Goal: Complete application form: Complete application form

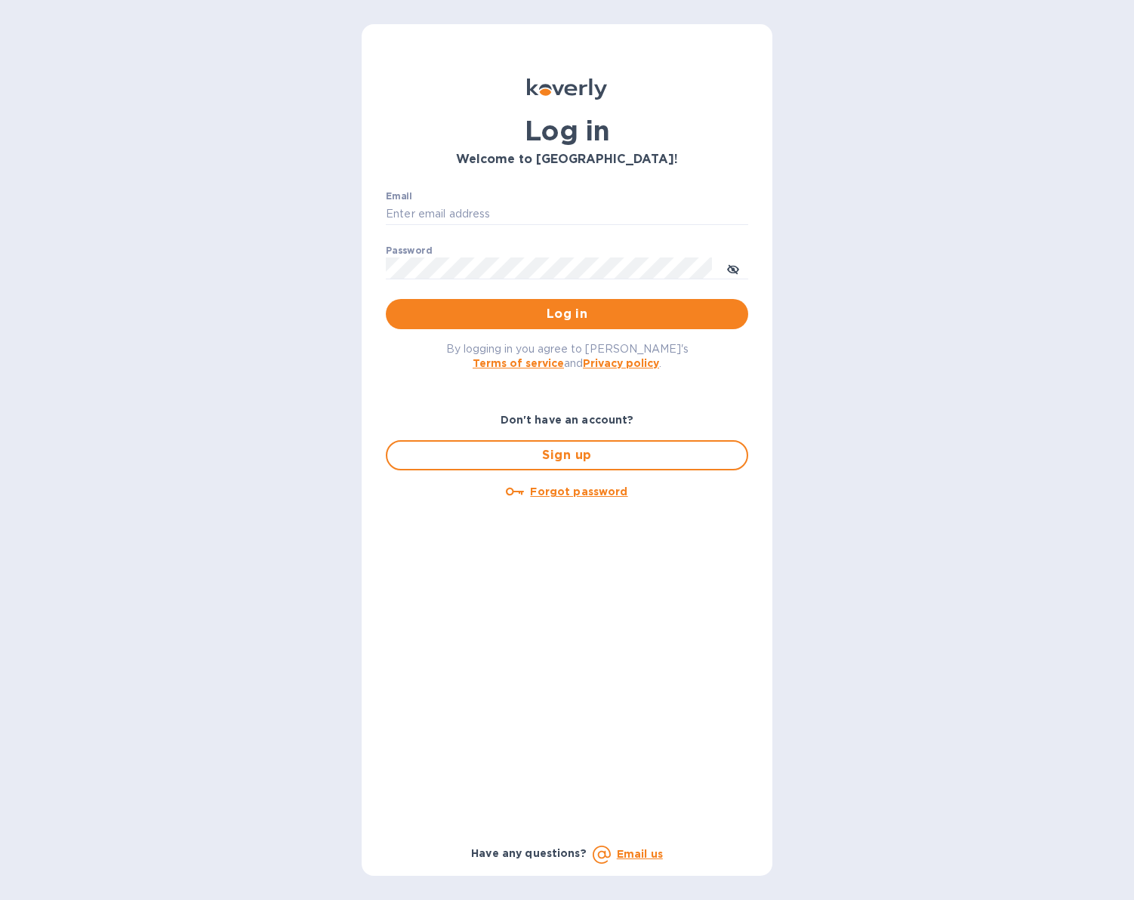
drag, startPoint x: 0, startPoint y: 0, endPoint x: 500, endPoint y: 202, distance: 538.8
click at [500, 202] on div "Email ​" at bounding box center [567, 218] width 362 height 54
click at [427, 211] on input "Email" at bounding box center [567, 214] width 362 height 23
type input "[EMAIL_ADDRESS][DOMAIN_NAME]"
click at [564, 492] on u "Forgot password" at bounding box center [578, 491] width 97 height 12
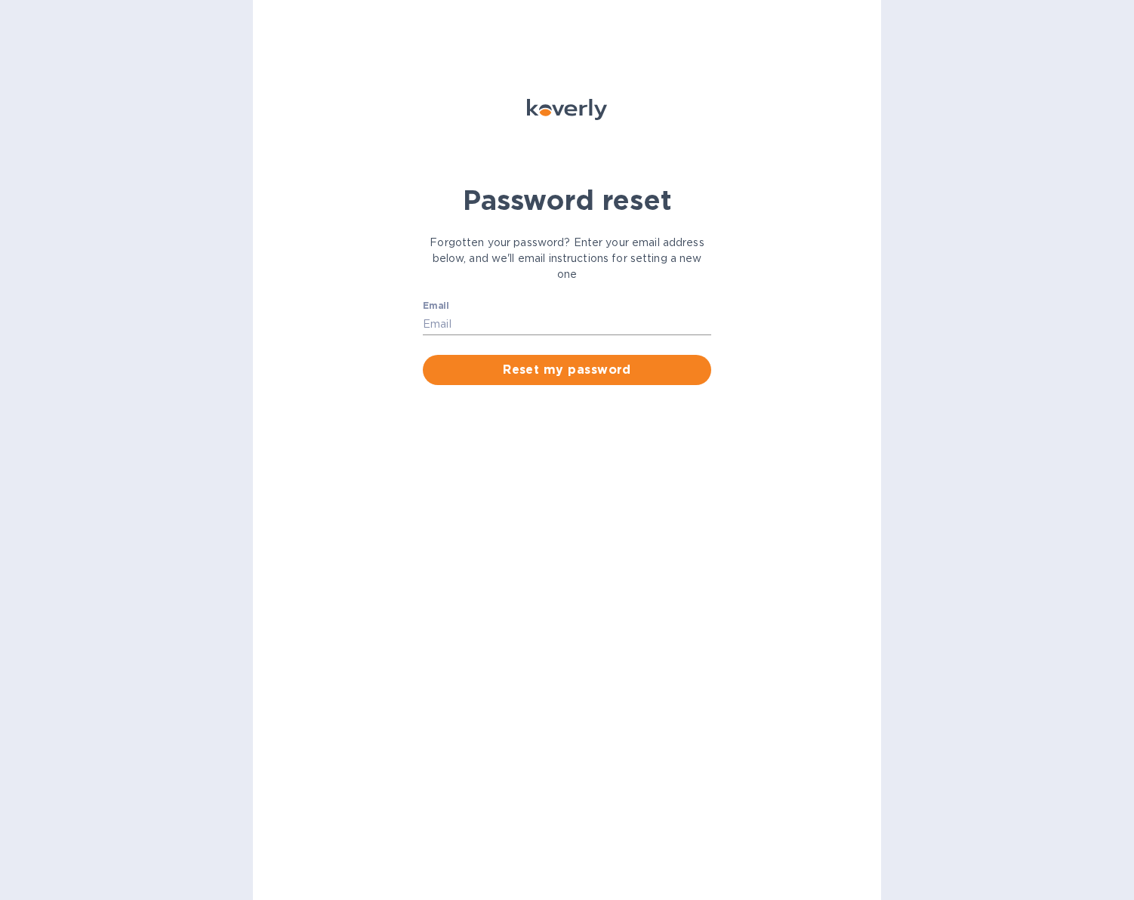
click at [473, 325] on input "Email" at bounding box center [567, 323] width 288 height 23
type input "[EMAIL_ADDRESS][DOMAIN_NAME]"
click at [564, 372] on span "Reset my password" at bounding box center [567, 370] width 264 height 18
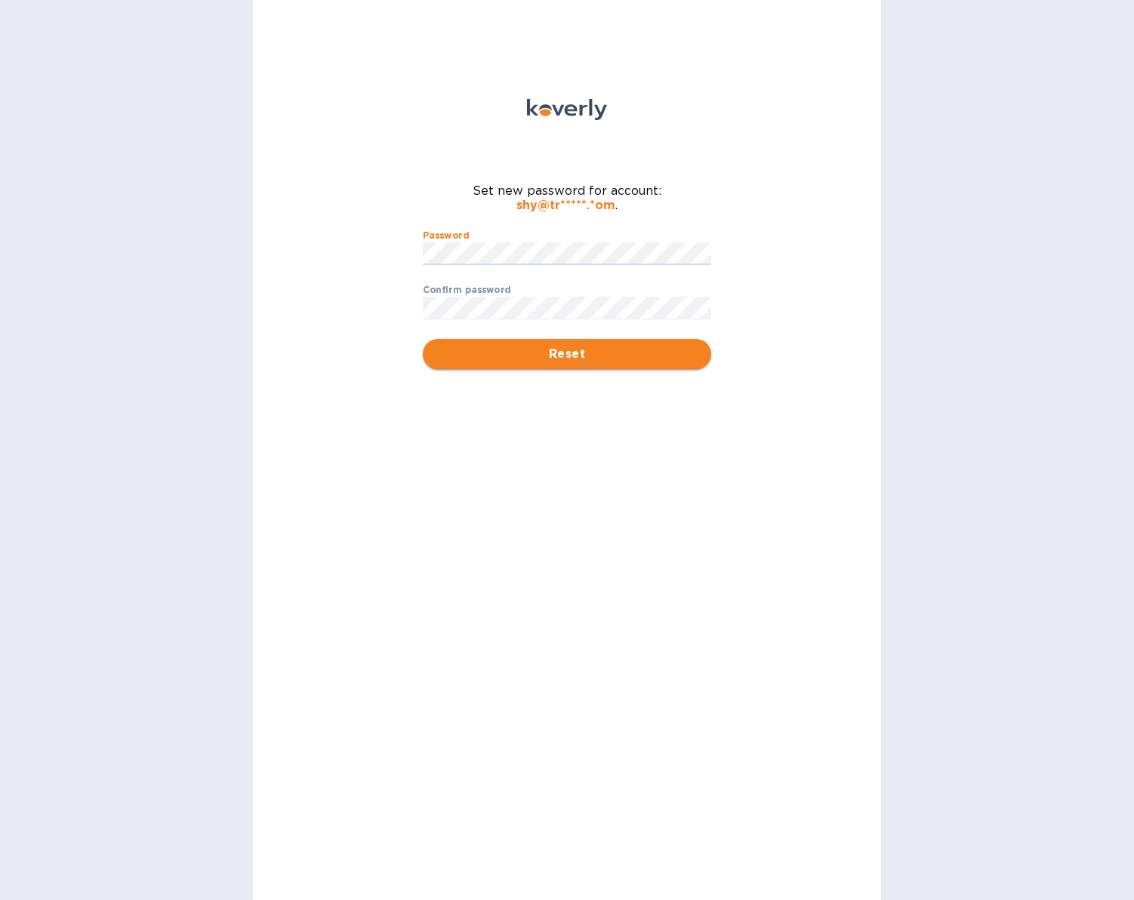
click at [573, 345] on span "Reset" at bounding box center [567, 354] width 264 height 18
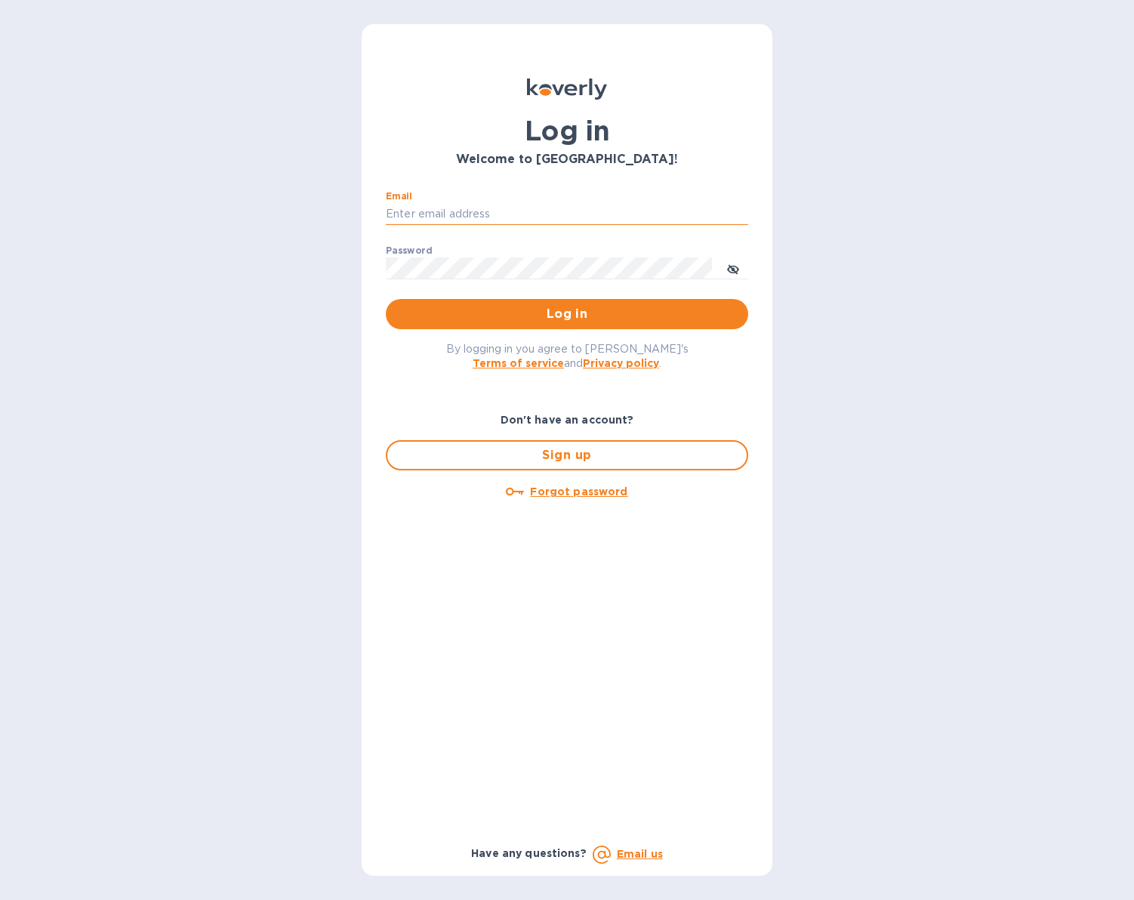
type input "[EMAIL_ADDRESS][DOMAIN_NAME]"
click at [567, 314] on button "Log in" at bounding box center [567, 314] width 362 height 30
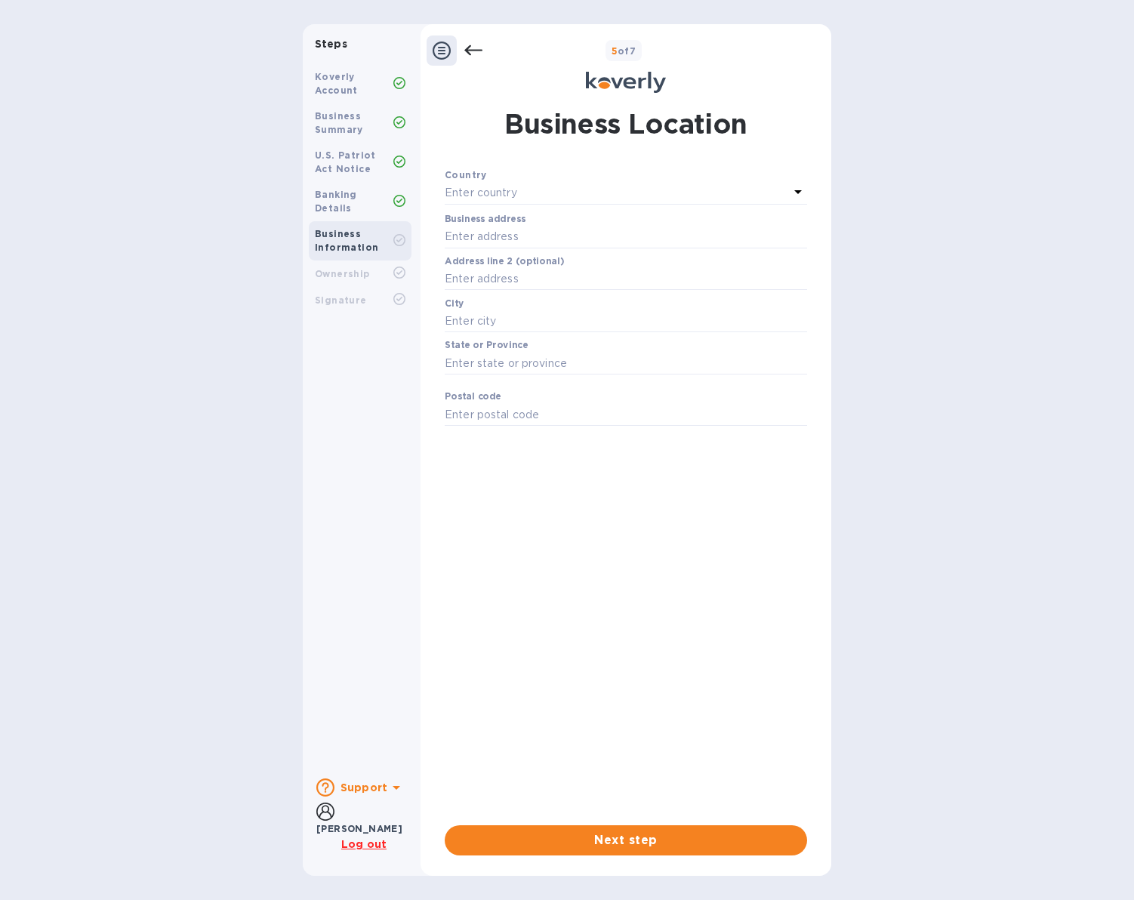
click at [482, 189] on p "Enter country" at bounding box center [481, 193] width 72 height 16
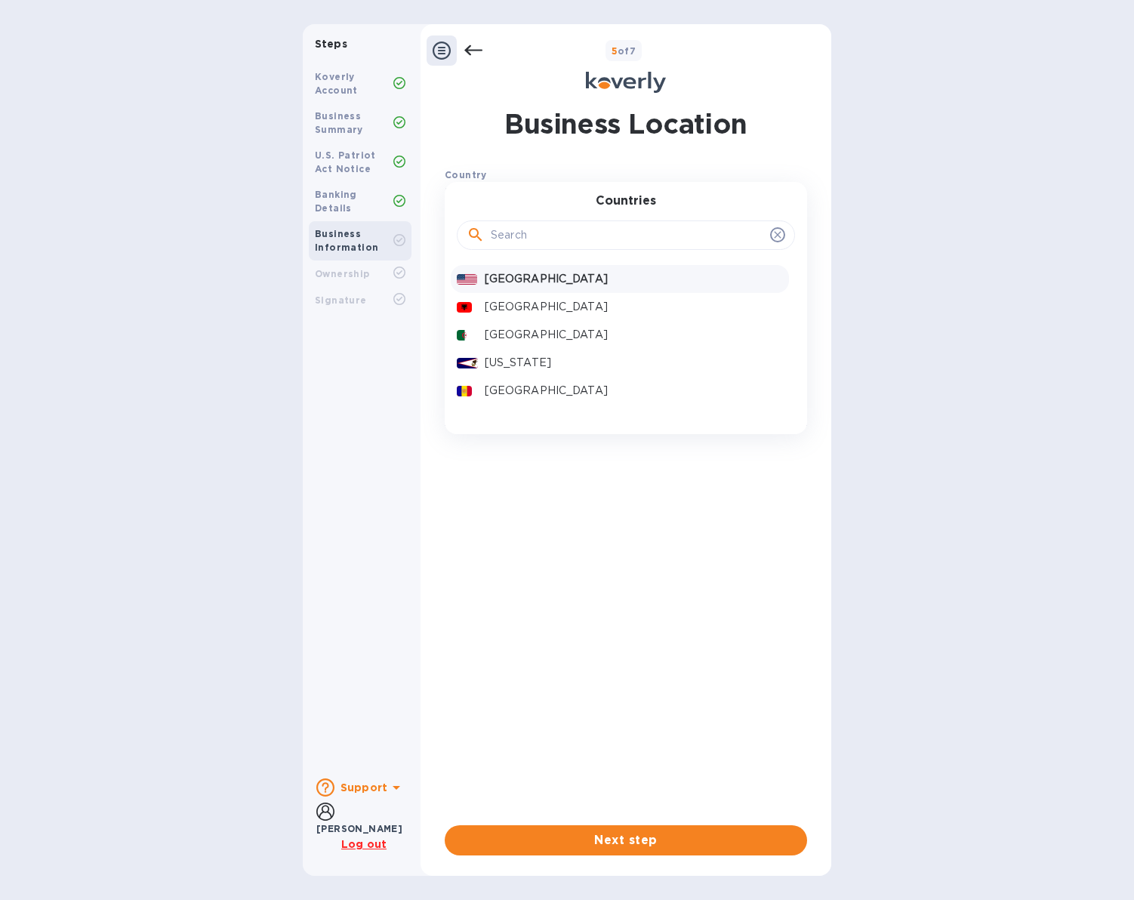
click at [520, 276] on p "[GEOGRAPHIC_DATA]" at bounding box center [634, 279] width 298 height 16
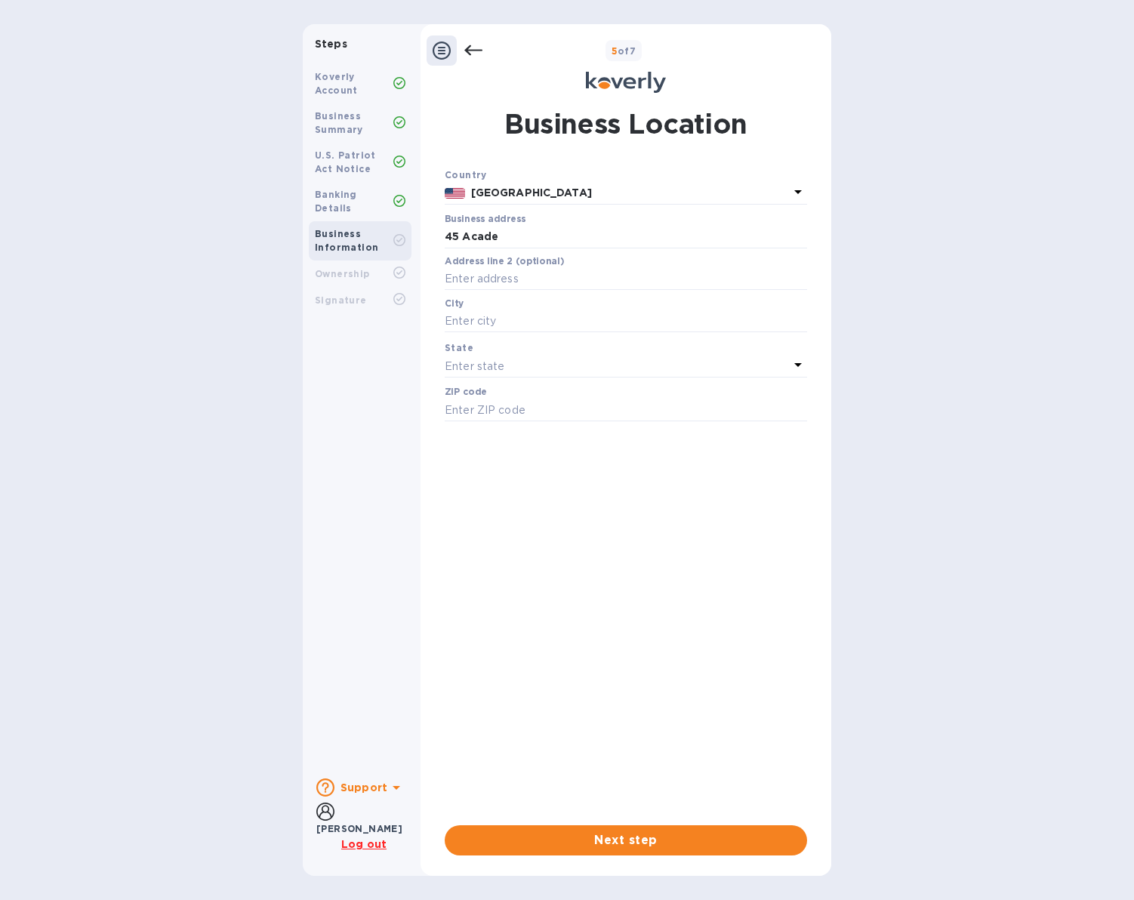
type input "[STREET_ADDRESS]"
type input "[GEOGRAPHIC_DATA]"
type input "07102"
type input "Suite 207"
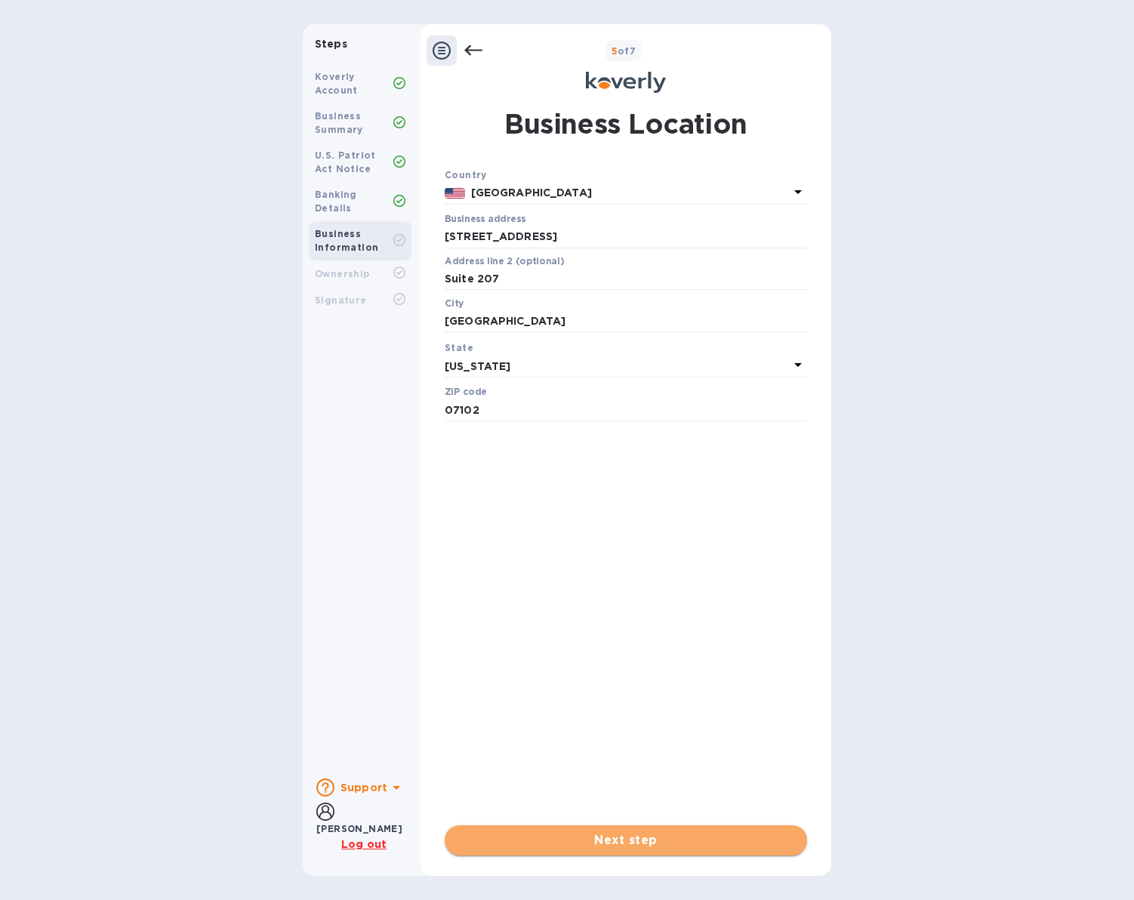
click at [666, 838] on span "Next step" at bounding box center [626, 840] width 338 height 18
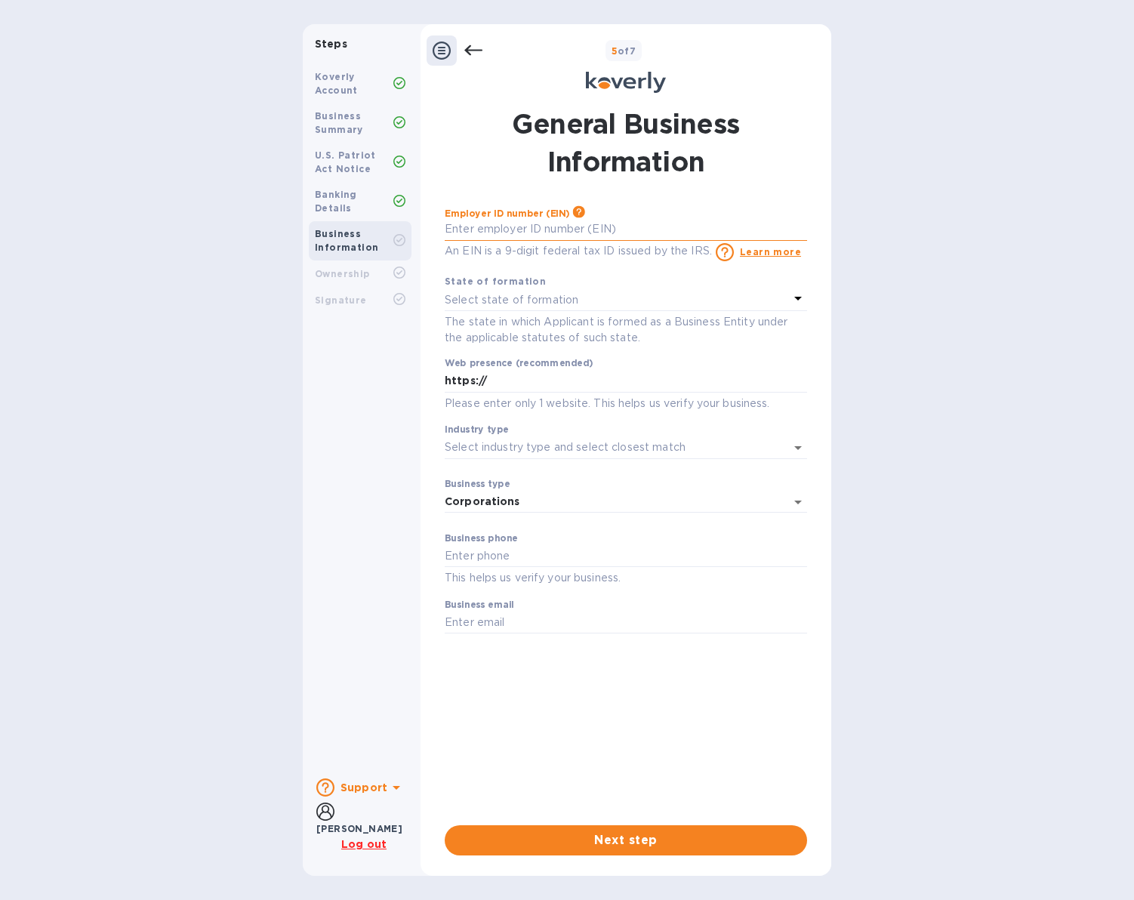
click at [577, 232] on input "text" at bounding box center [626, 229] width 362 height 23
paste input "4"
type input "***72"
click at [532, 294] on p "Select state of formation" at bounding box center [512, 300] width 134 height 16
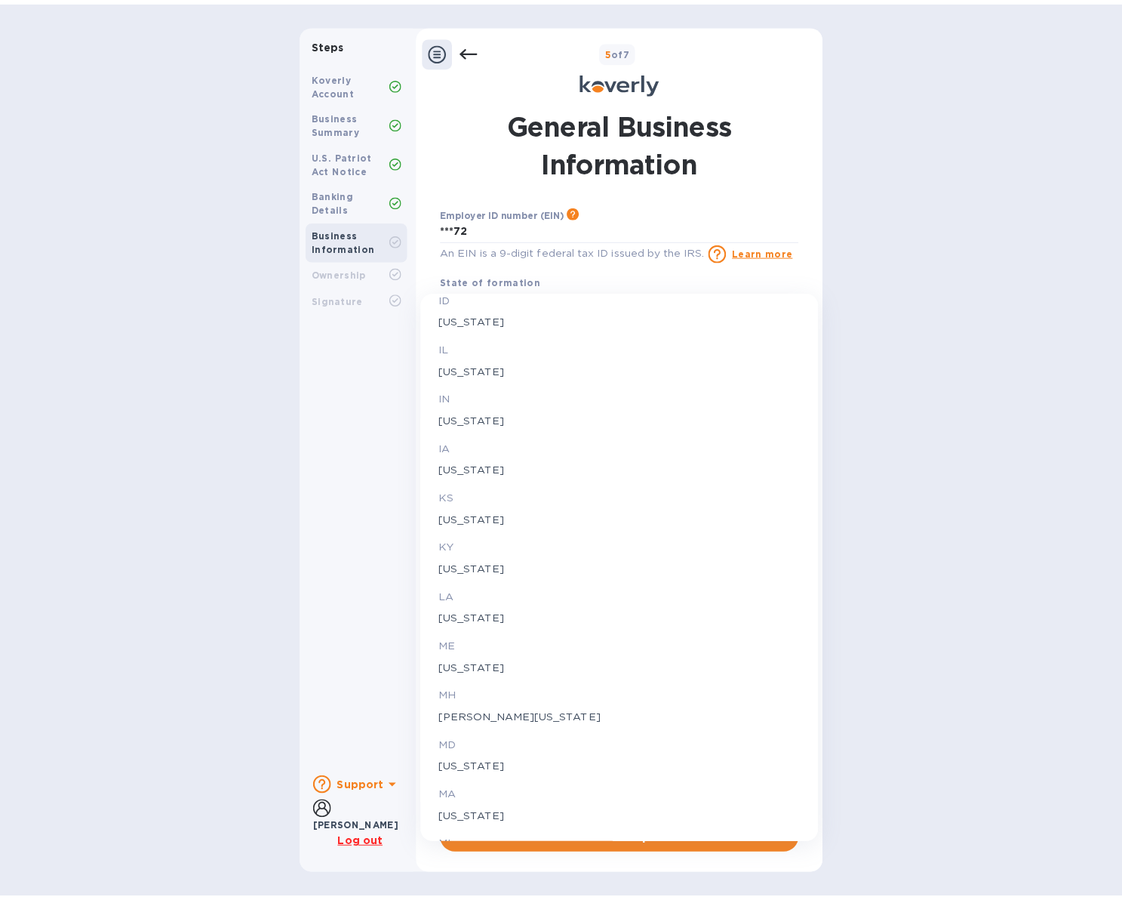
scroll to position [1707, 0]
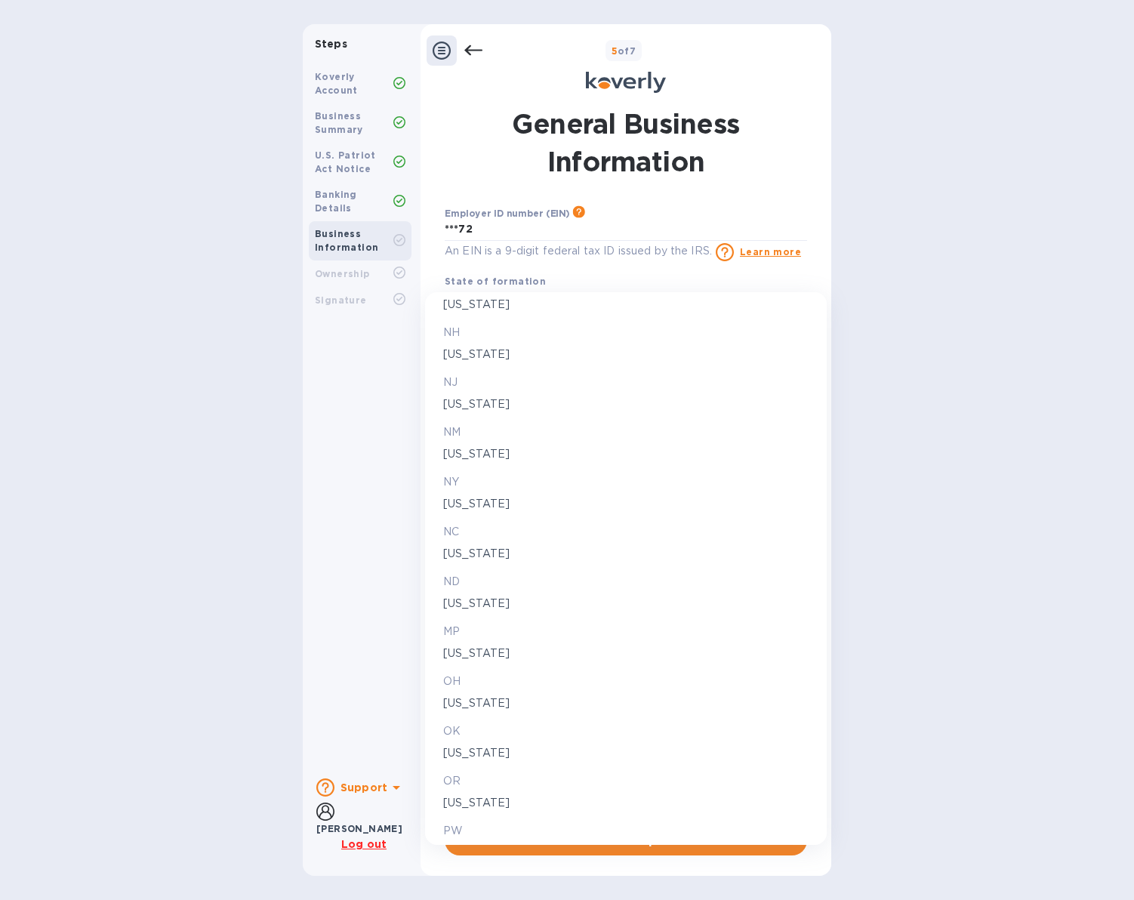
click at [470, 504] on p "[US_STATE]" at bounding box center [625, 504] width 365 height 16
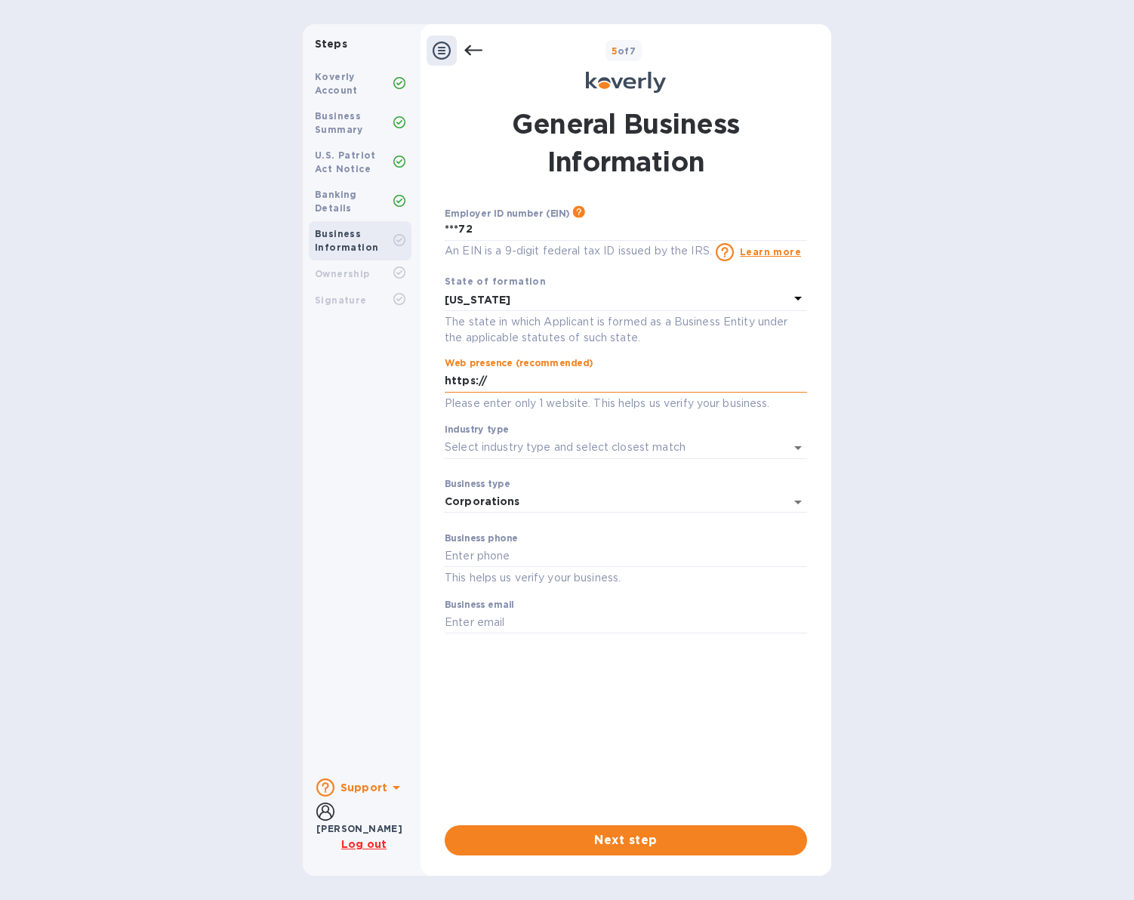
click at [497, 377] on input "https://" at bounding box center [626, 381] width 362 height 23
type input "[URL][DOMAIN_NAME]"
click at [531, 446] on input "Industry type" at bounding box center [605, 447] width 320 height 22
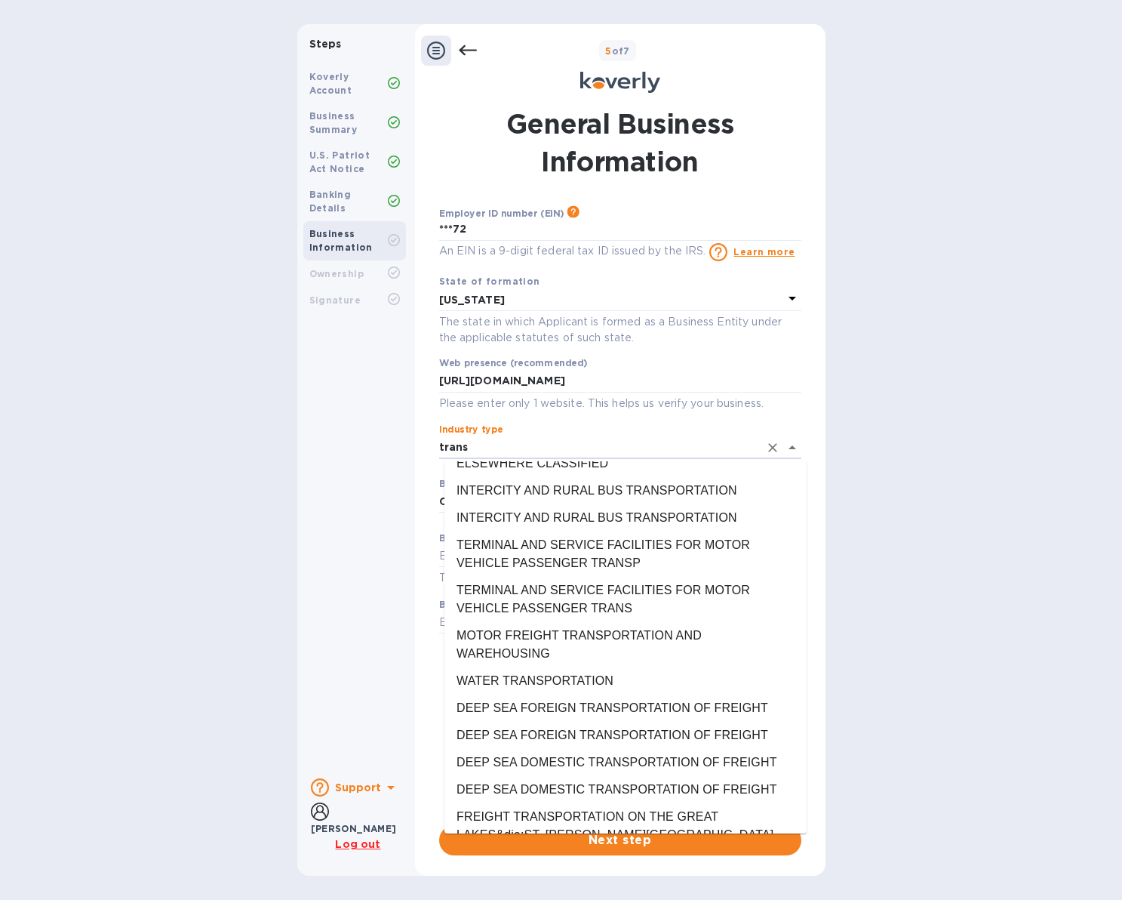
scroll to position [0, 0]
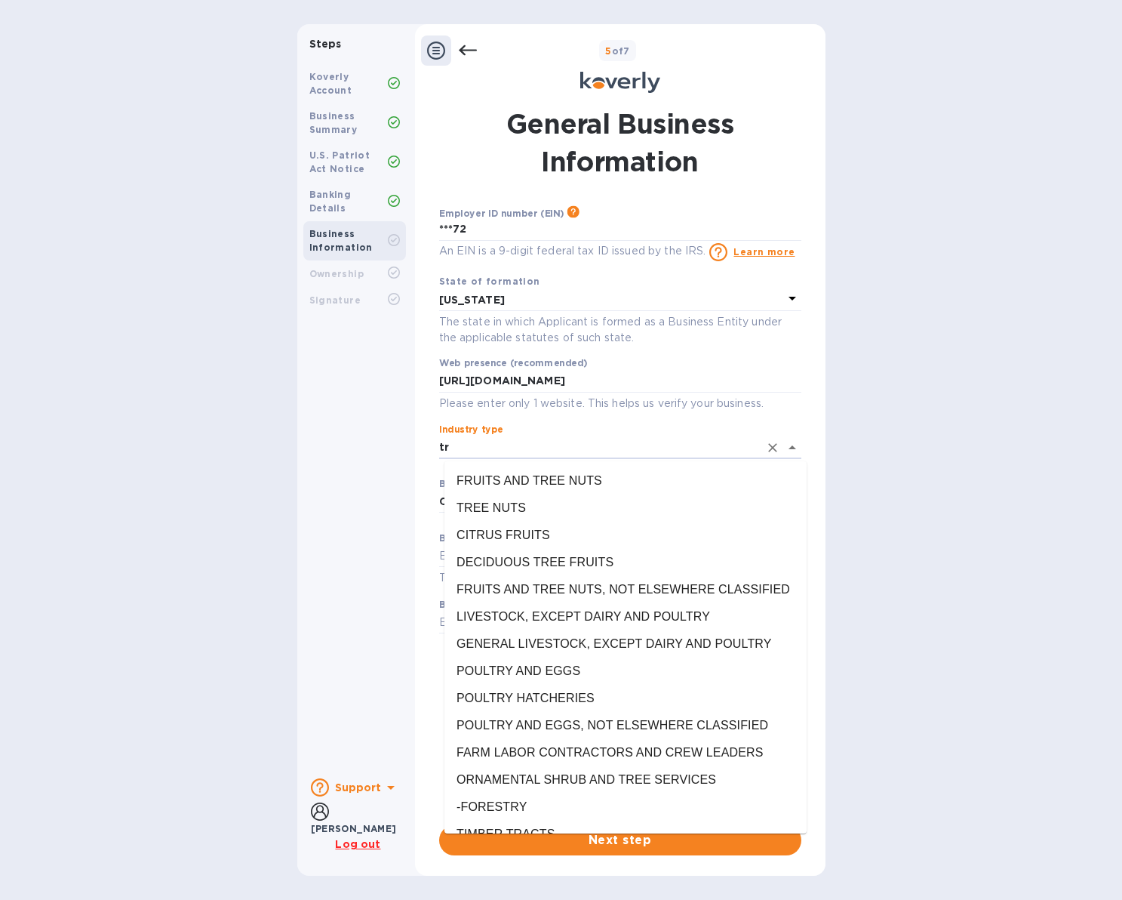
type input "t"
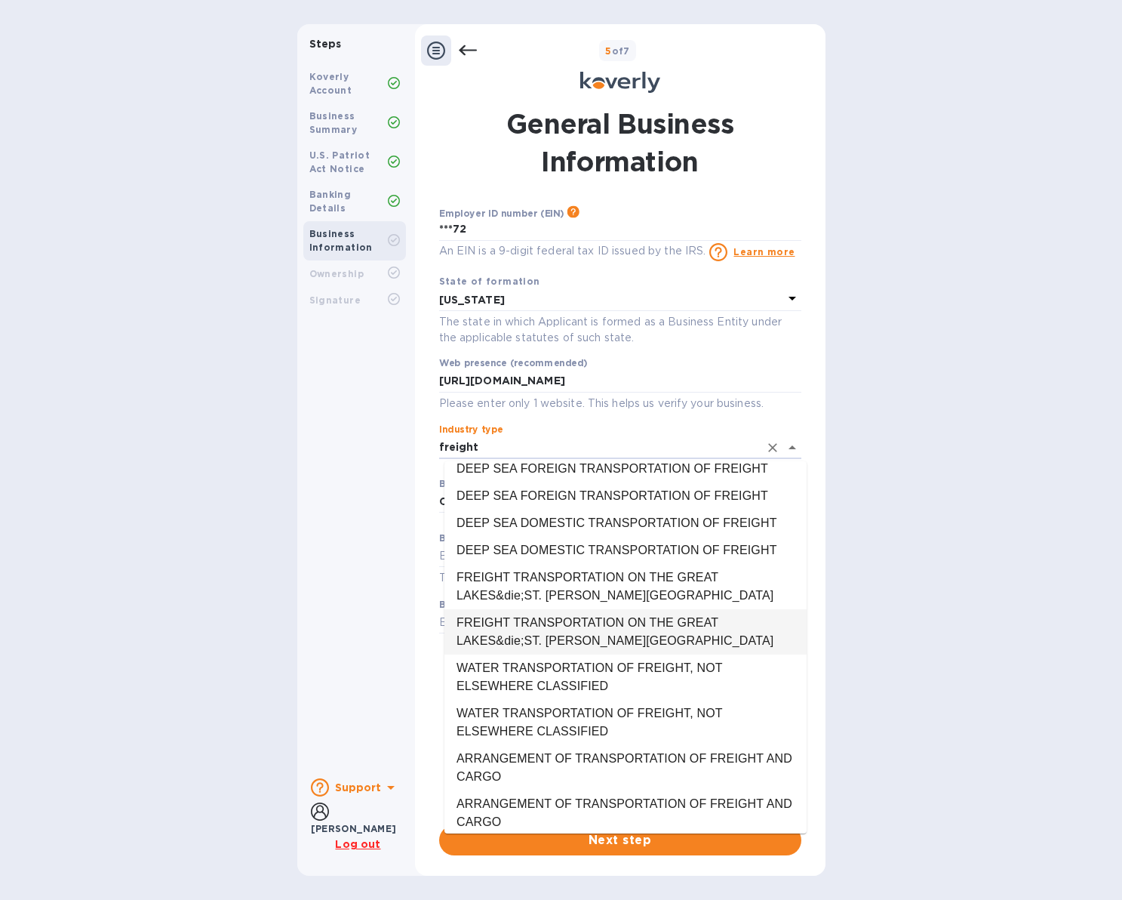
scroll to position [66, 0]
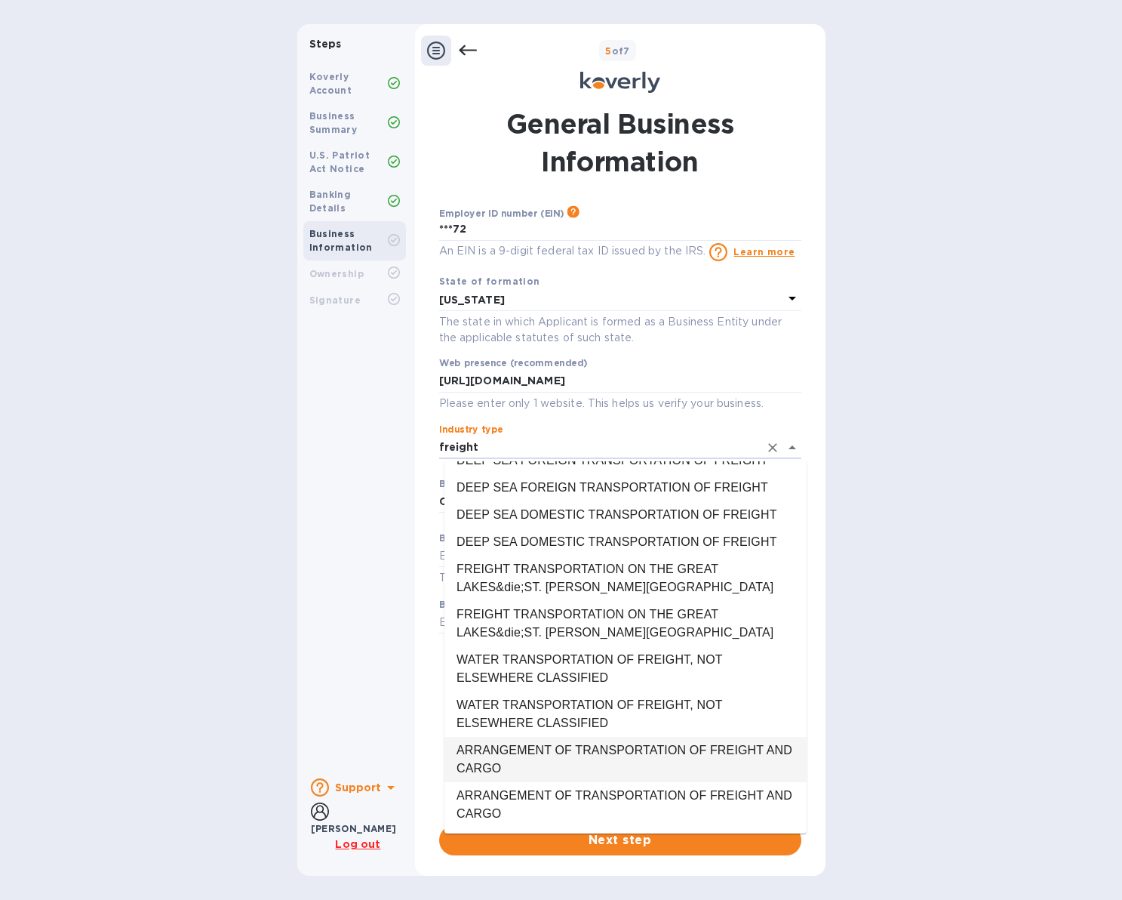
click at [655, 752] on li "ARRANGEMENT OF TRANSPORTATION OF FREIGHT AND CARGO" at bounding box center [626, 759] width 362 height 45
type input "ARRANGEMENT OF TRANSPORTATION OF FREIGHT AND CARGO"
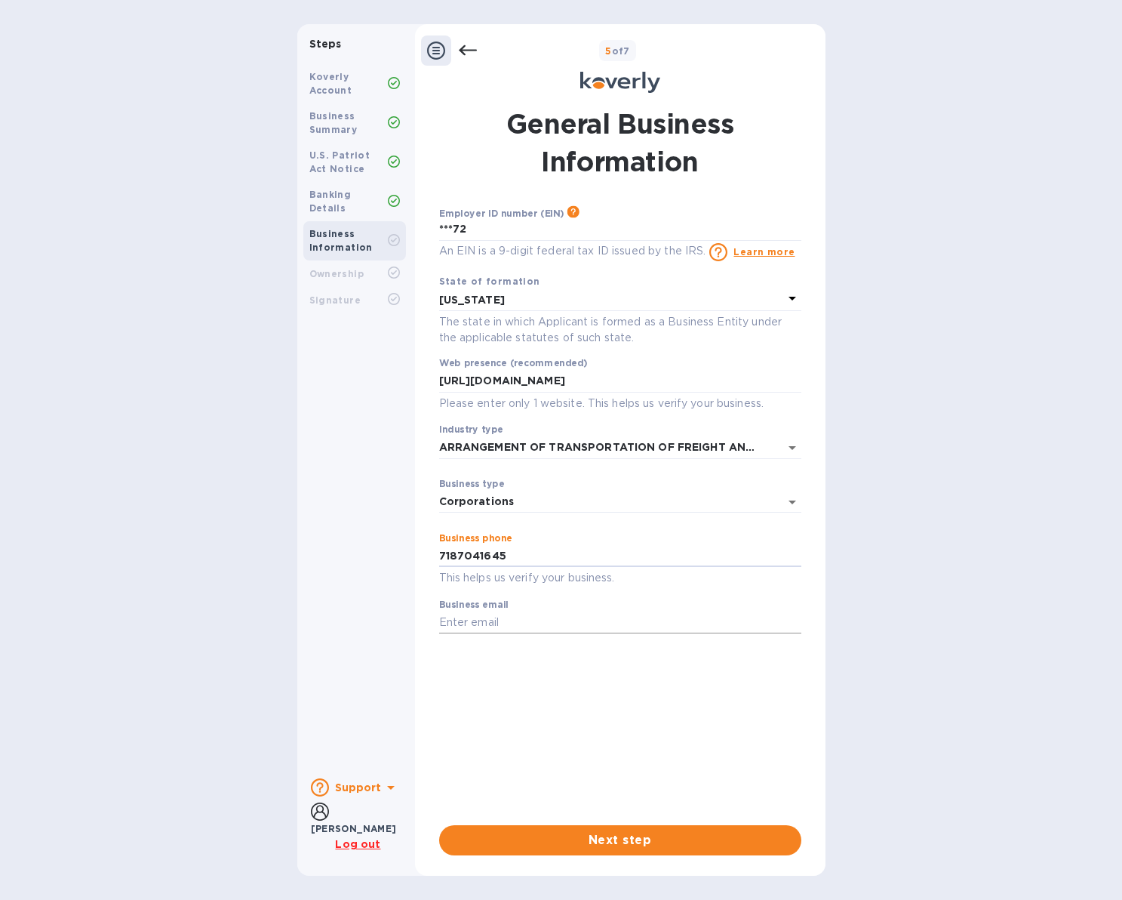
type input "7187041645"
type input "[EMAIL_ADDRESS][DOMAIN_NAME]"
click at [731, 682] on div "Employer ID number (EIN) Please make sure it matches the information on your SS…" at bounding box center [620, 509] width 362 height 608
click at [619, 839] on span "Next step" at bounding box center [620, 840] width 338 height 18
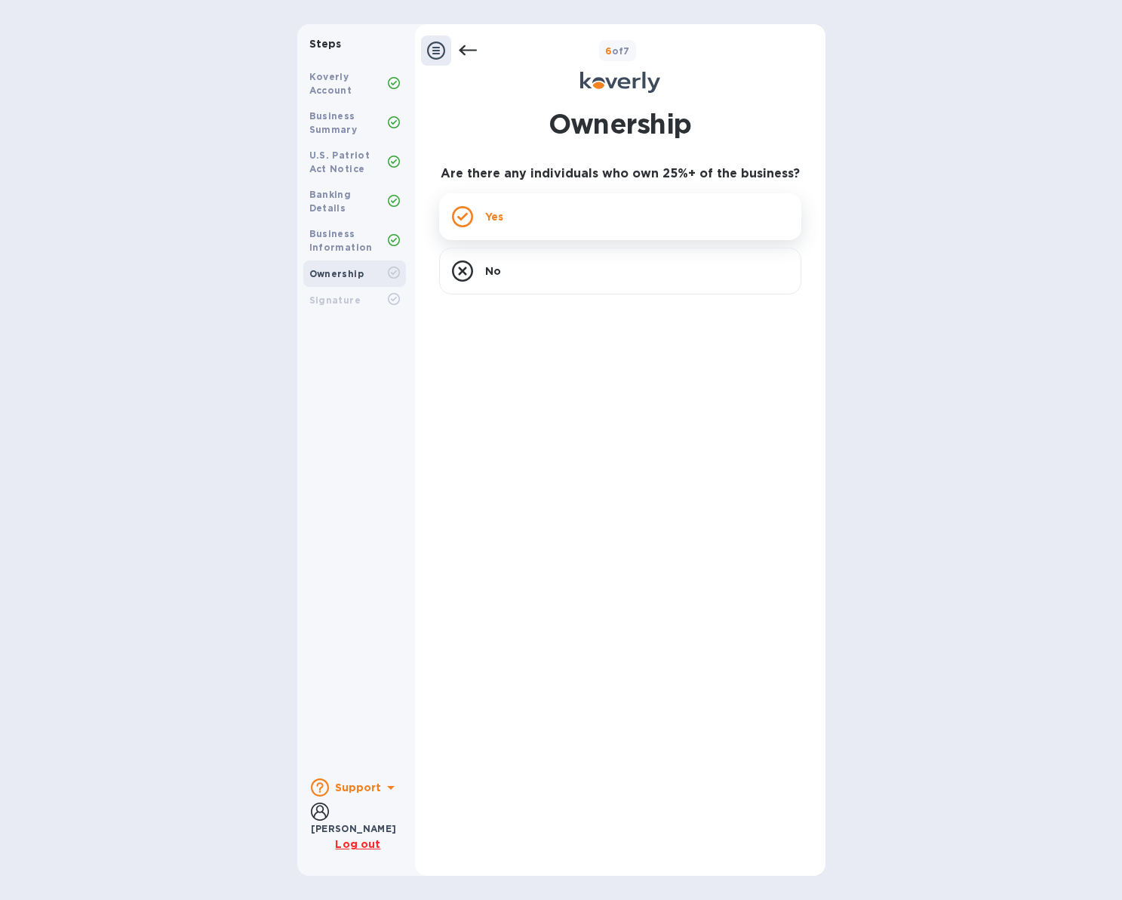
click at [535, 208] on div "Yes" at bounding box center [620, 216] width 362 height 47
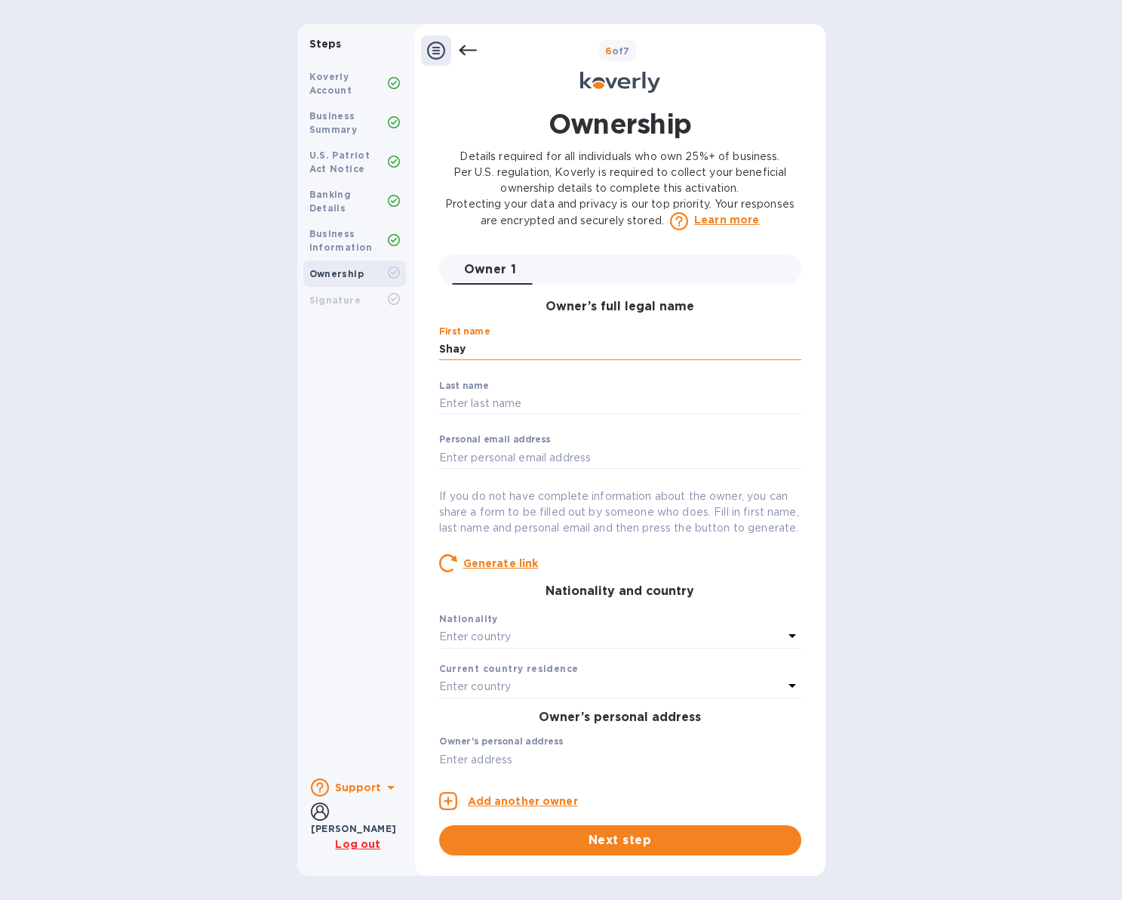
type input "Shay"
type input "Harpaz"
type input "[EMAIL_ADDRESS][DOMAIN_NAME]"
click at [756, 536] on p "If you do not have complete information about the owner, you can share a form t…" at bounding box center [620, 512] width 362 height 48
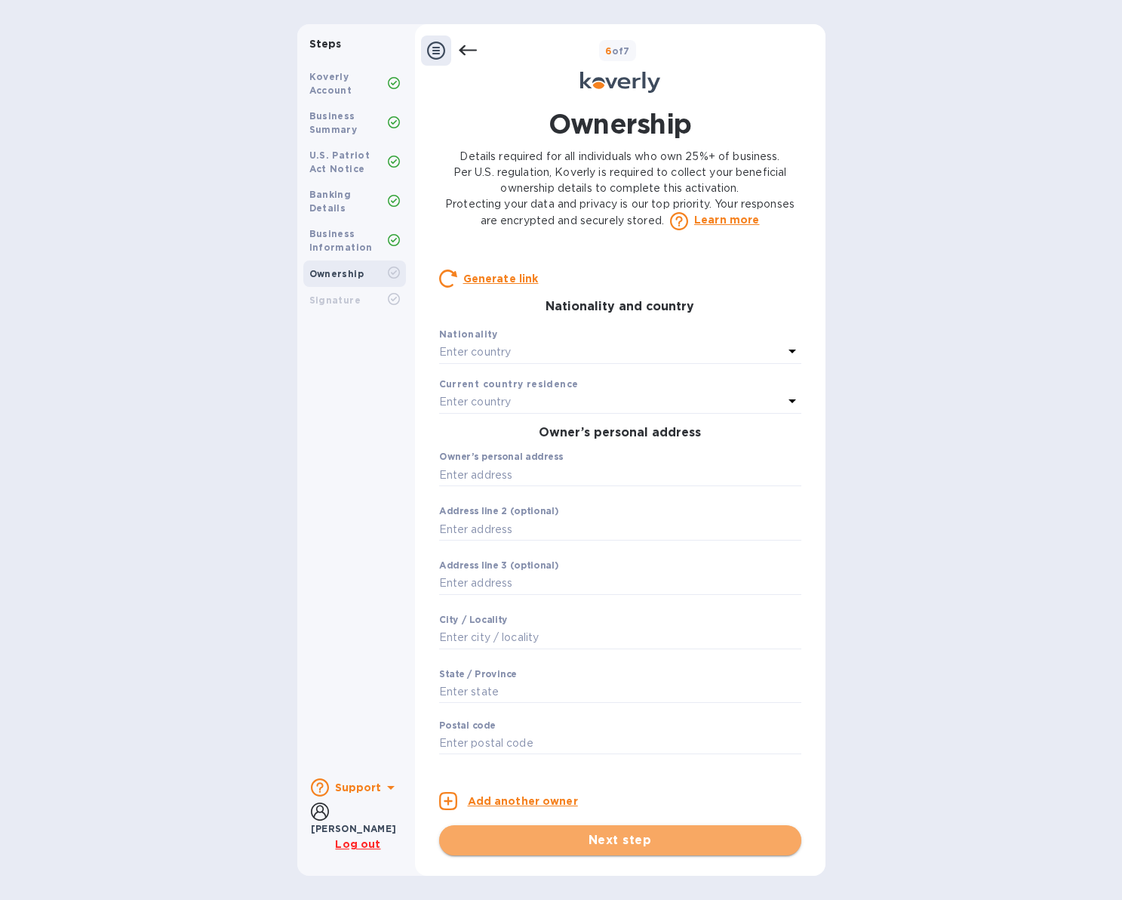
click at [622, 837] on span "Next step" at bounding box center [620, 840] width 338 height 18
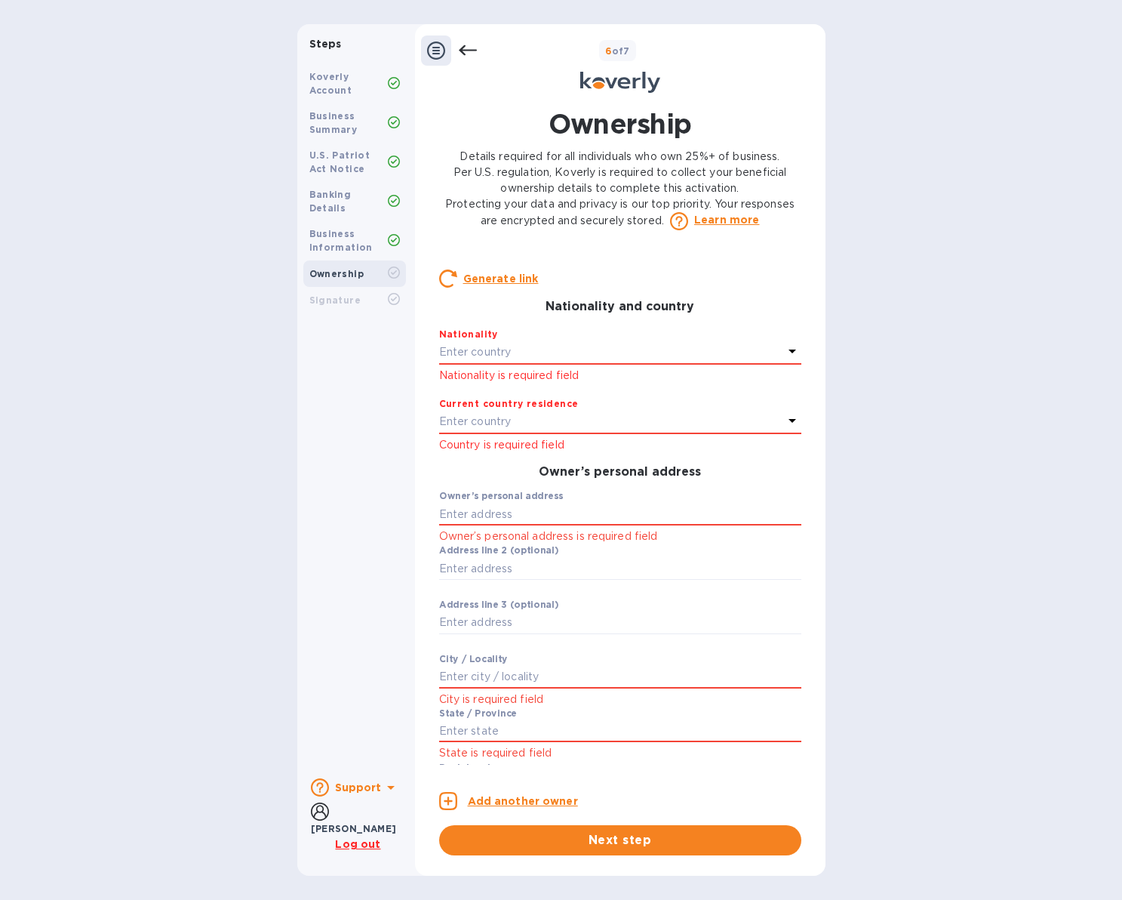
click at [563, 363] on div "Enter country" at bounding box center [611, 352] width 344 height 21
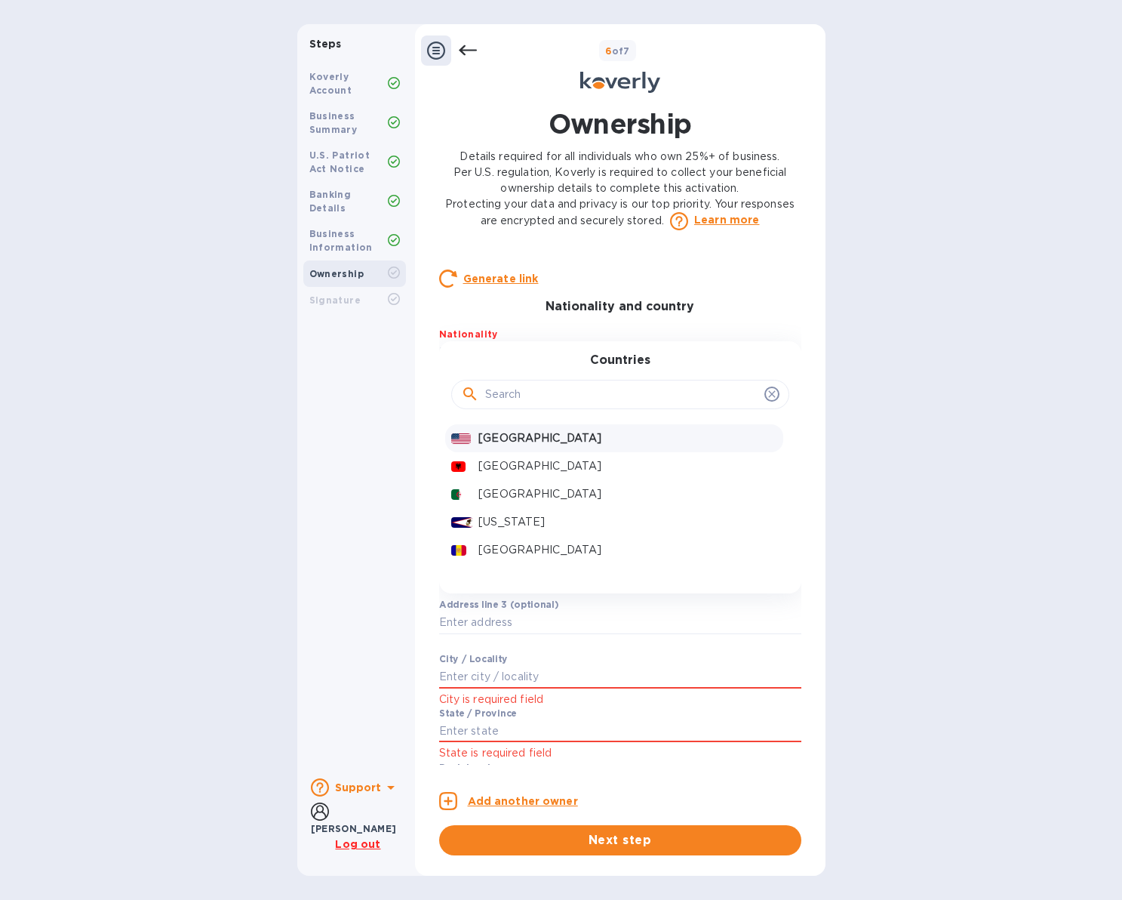
click at [531, 446] on p "[GEOGRAPHIC_DATA]" at bounding box center [628, 438] width 298 height 16
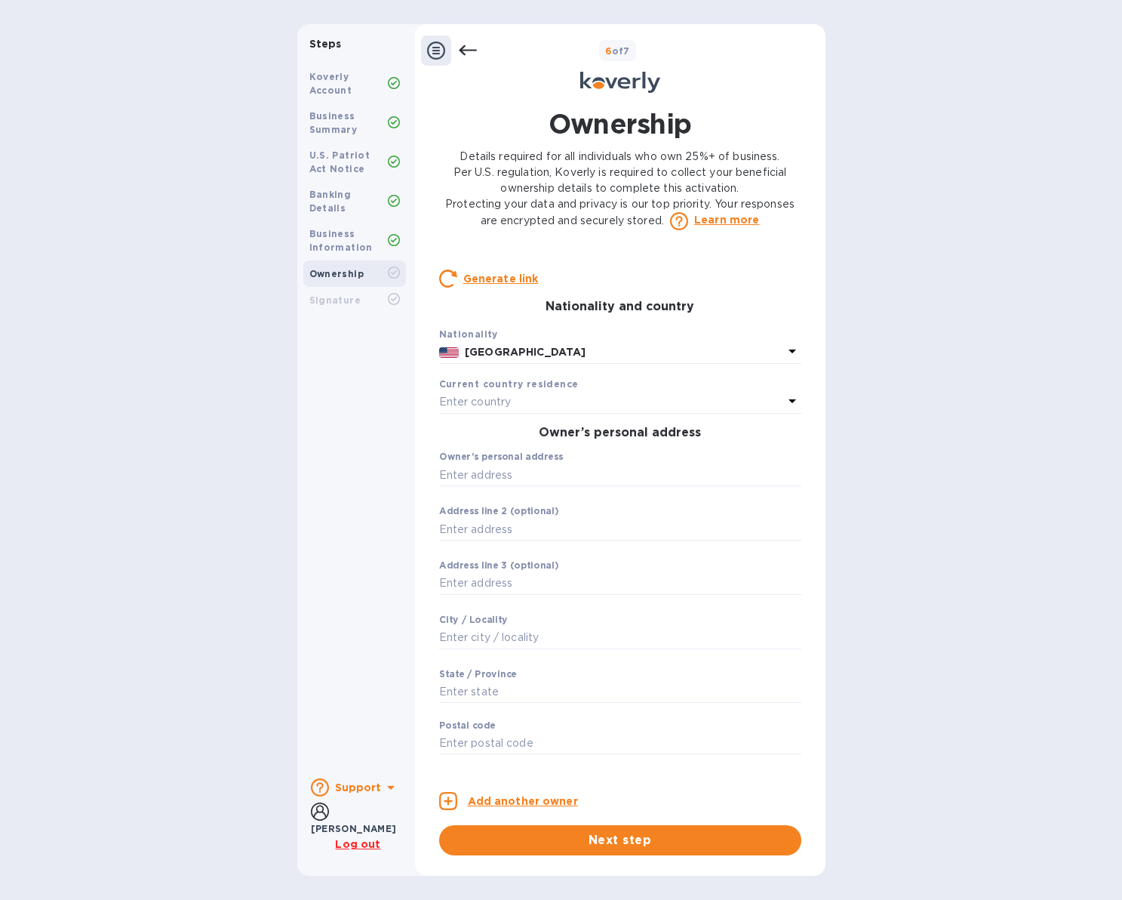
click at [525, 411] on div "Enter country" at bounding box center [611, 402] width 344 height 21
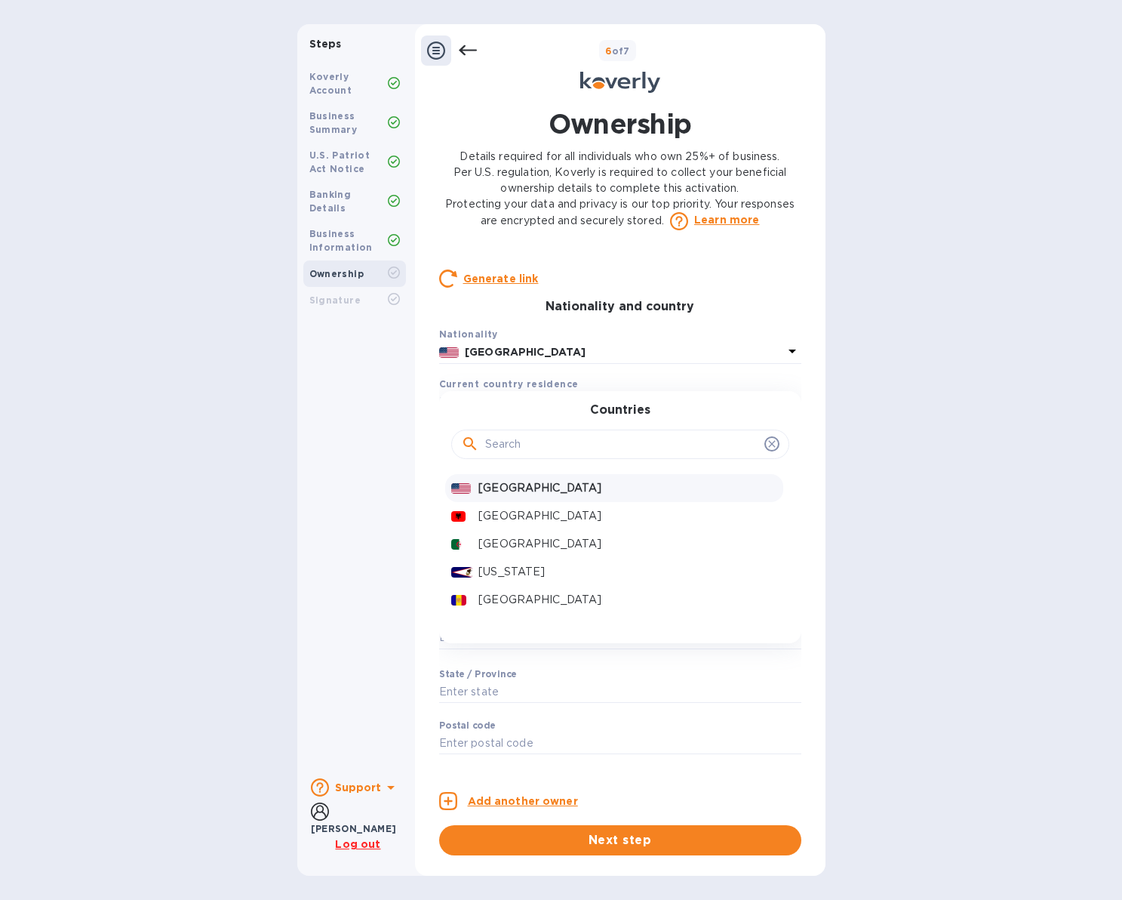
click at [515, 496] on p "[GEOGRAPHIC_DATA]" at bounding box center [628, 488] width 298 height 16
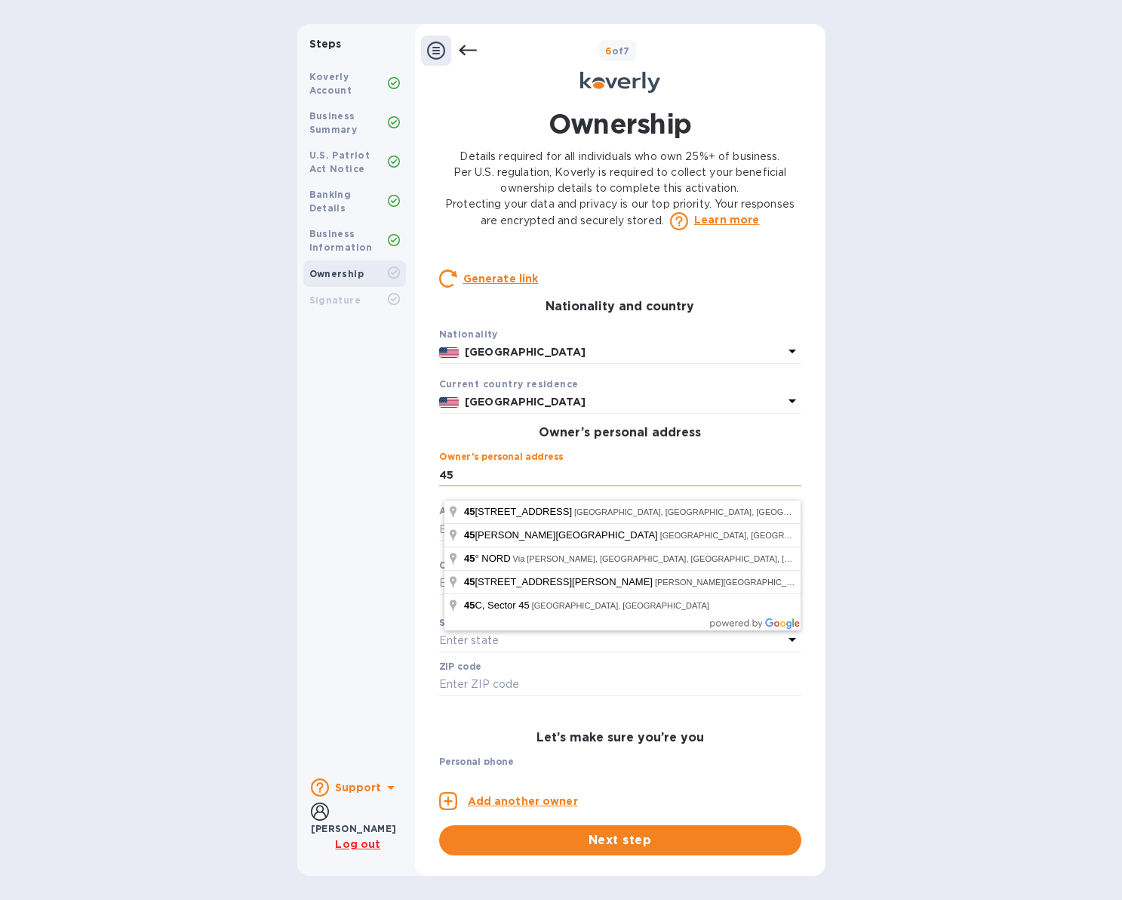
type input "4"
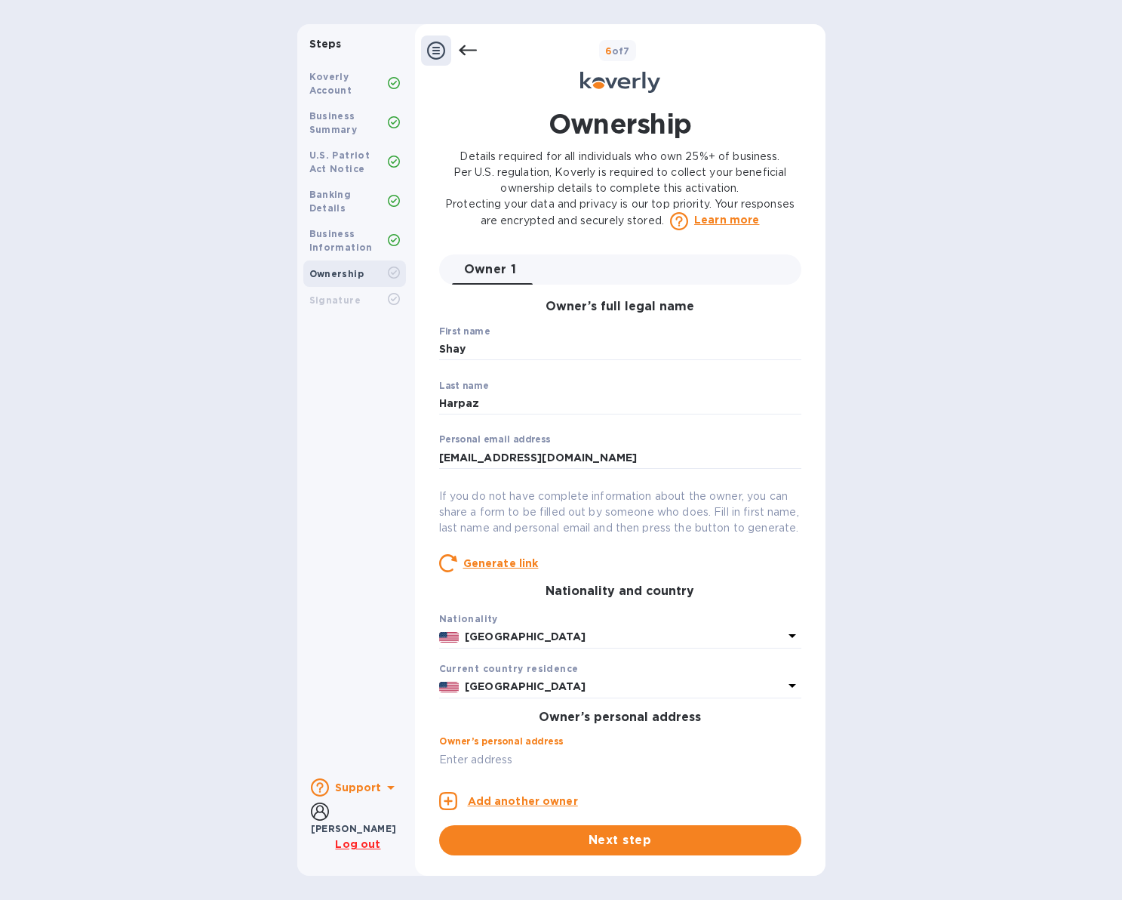
scroll to position [0, 0]
click at [470, 49] on icon at bounding box center [468, 51] width 18 height 18
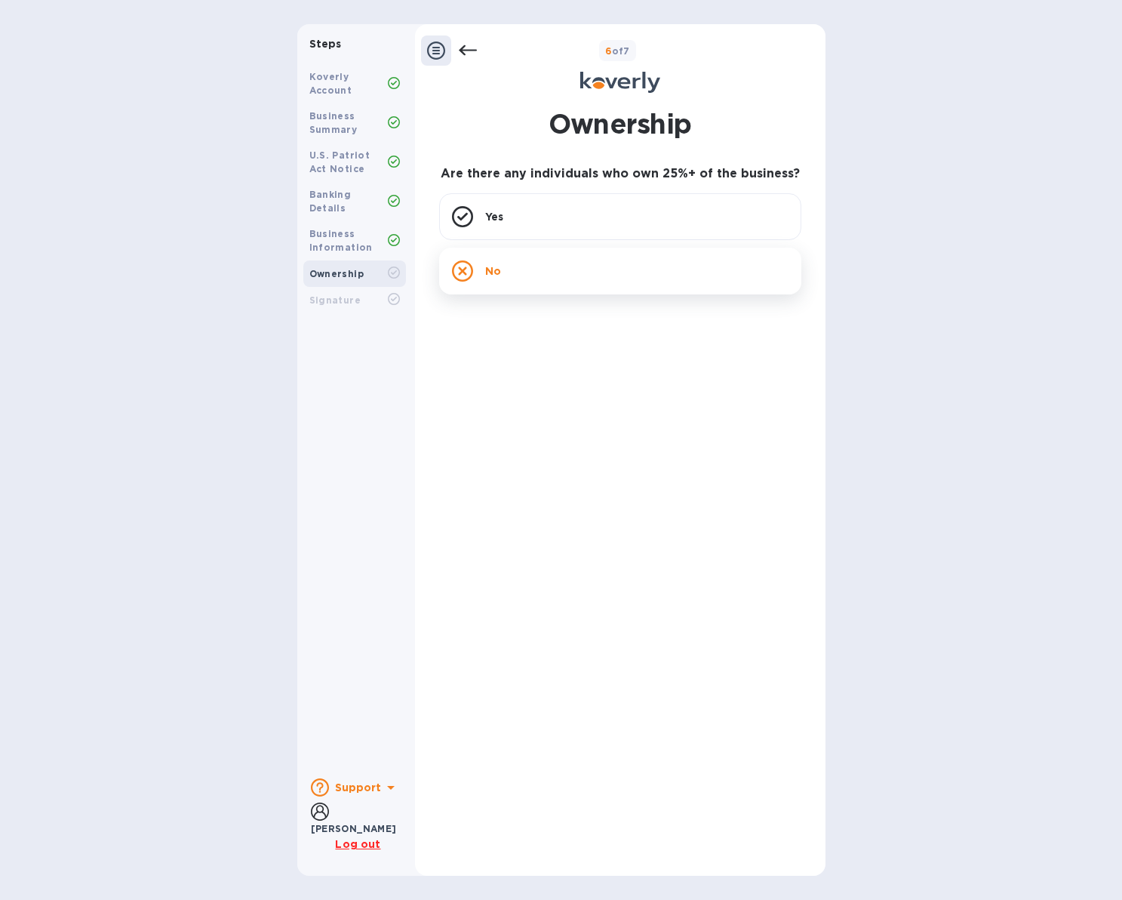
click at [500, 262] on div "No" at bounding box center [620, 271] width 362 height 47
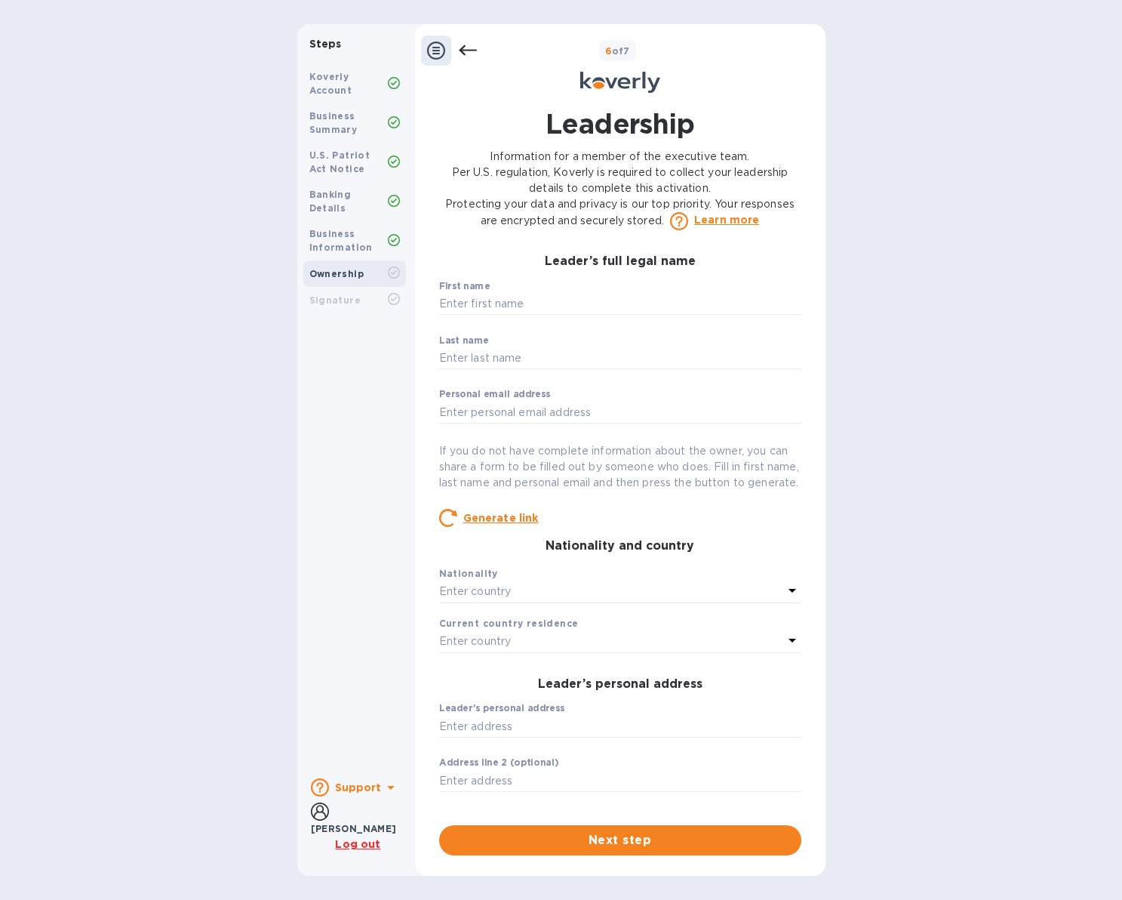
click at [475, 46] on icon at bounding box center [468, 51] width 18 height 18
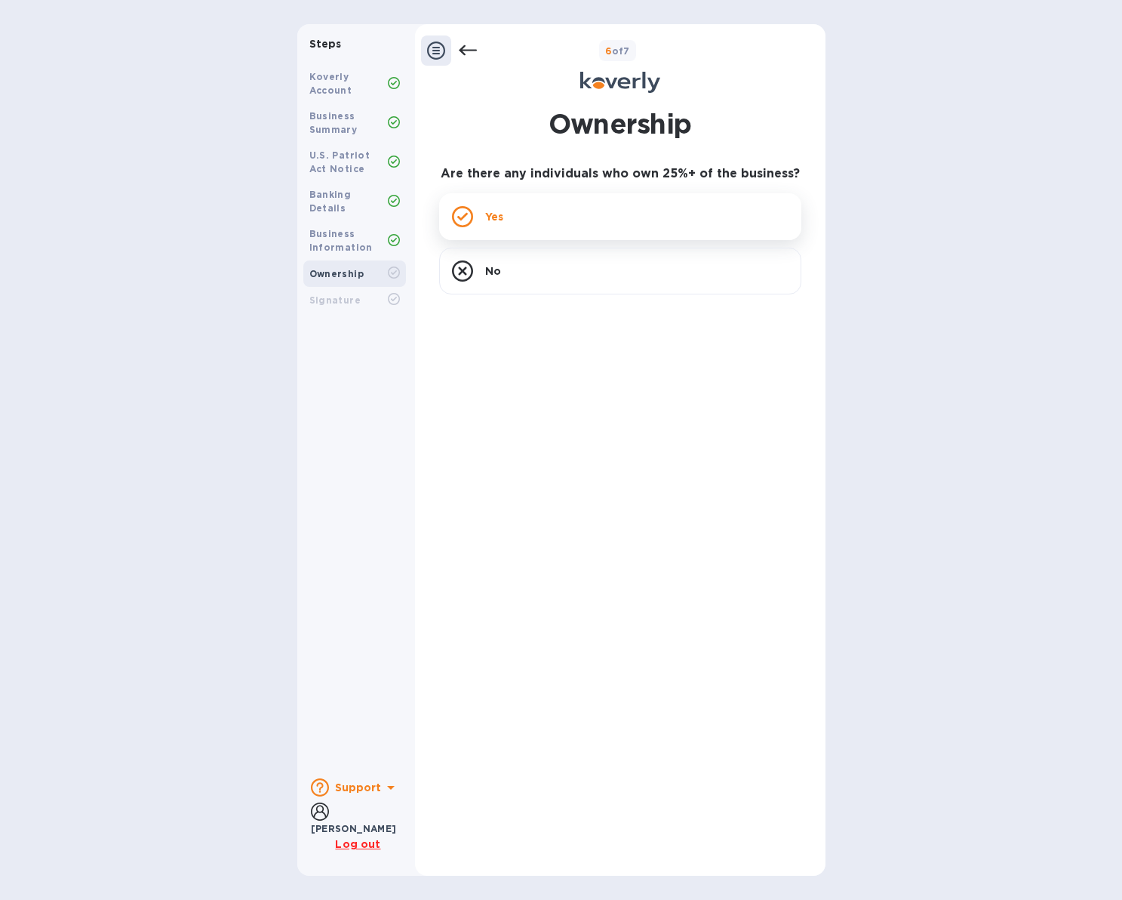
click at [507, 207] on div "Yes" at bounding box center [620, 216] width 362 height 47
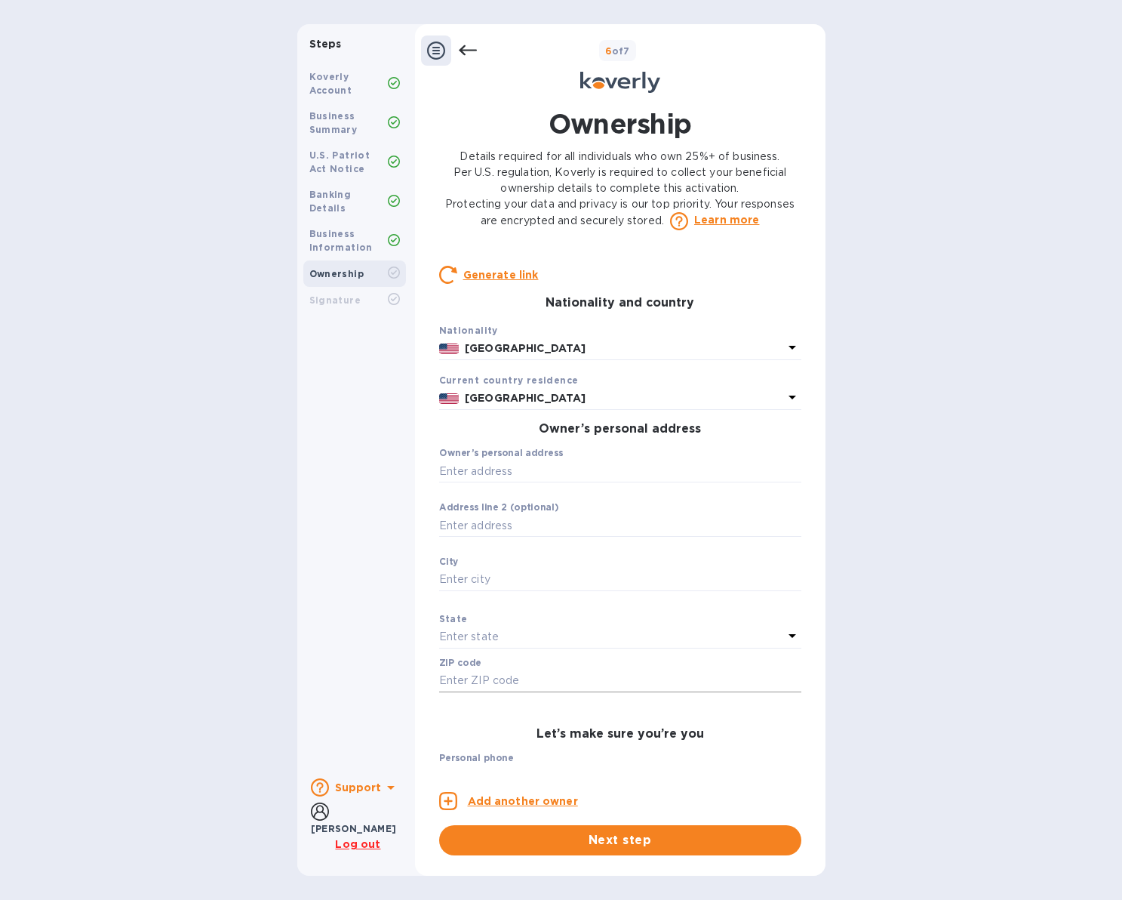
scroll to position [315, 0]
